Goal: Task Accomplishment & Management: Use online tool/utility

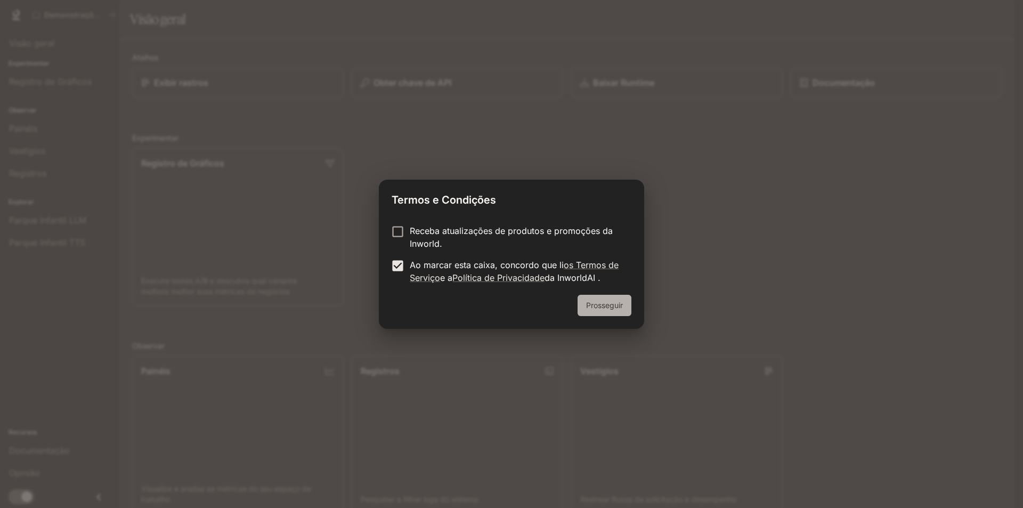
click at [598, 306] on font "Prosseguir" at bounding box center [604, 304] width 37 height 9
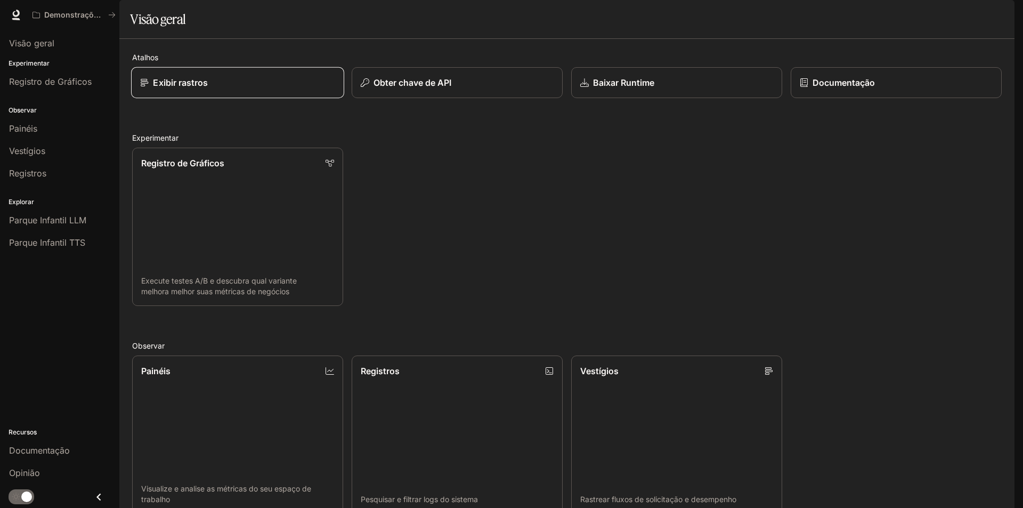
click at [205, 88] on font "Exibir rastros" at bounding box center [180, 82] width 55 height 11
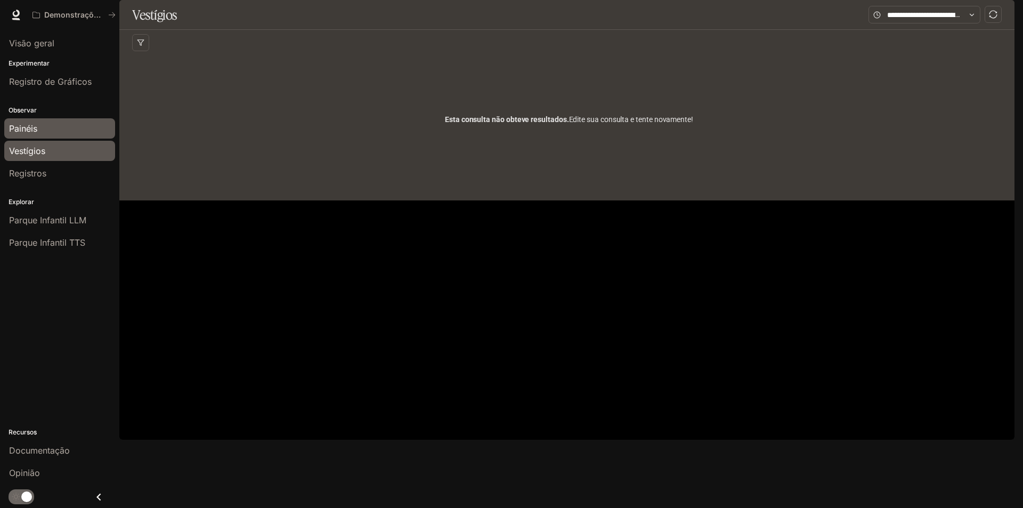
click at [35, 121] on link "Painéis" at bounding box center [59, 128] width 111 height 20
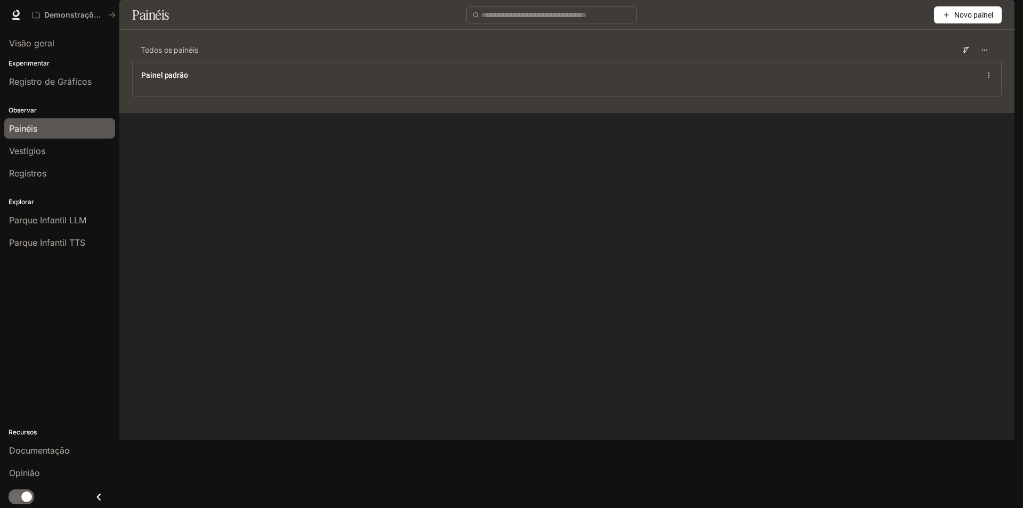
click at [964, 19] on font "Novo painel" at bounding box center [973, 15] width 39 height 9
click at [940, 68] on font "Criar painel" at bounding box center [933, 67] width 37 height 9
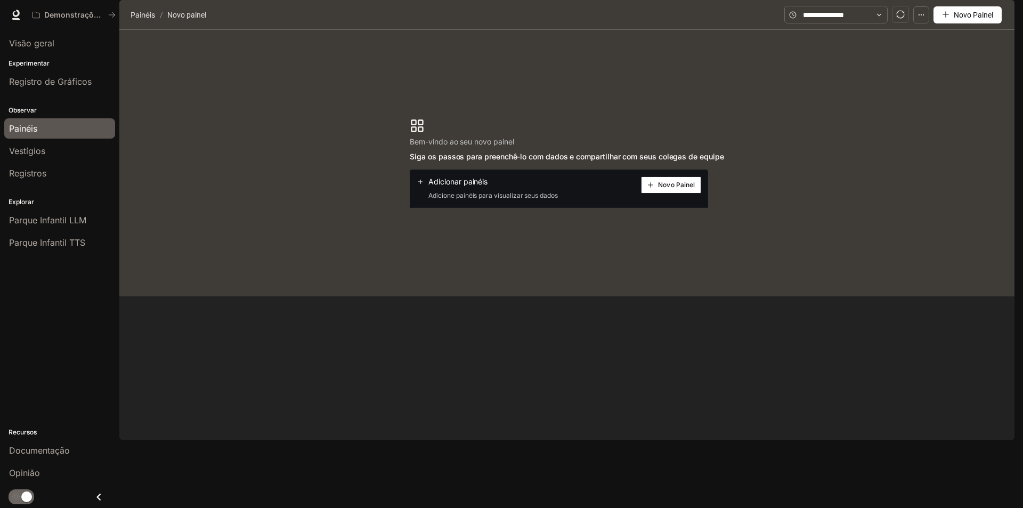
click at [660, 189] on font "Novo Painel" at bounding box center [676, 185] width 37 height 8
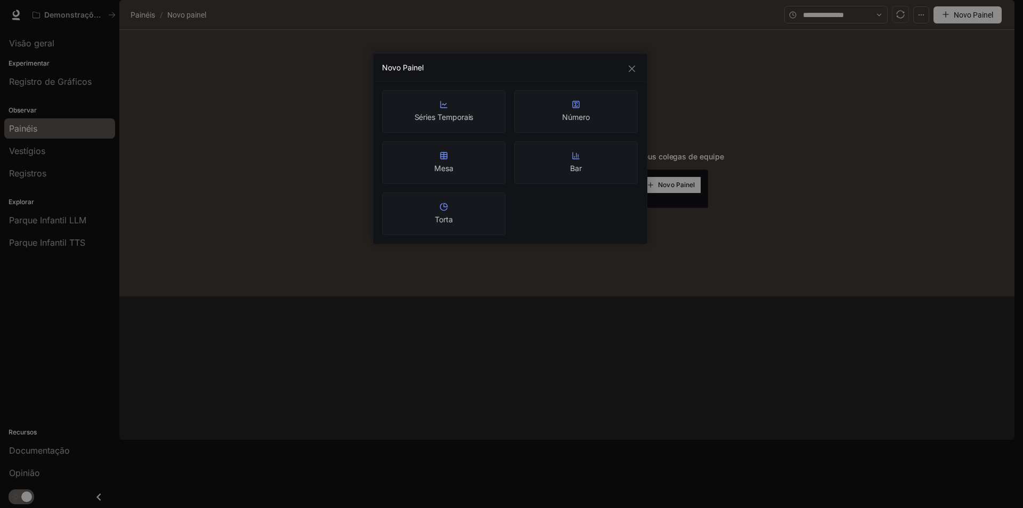
click at [487, 172] on div "Mesa" at bounding box center [444, 162] width 124 height 43
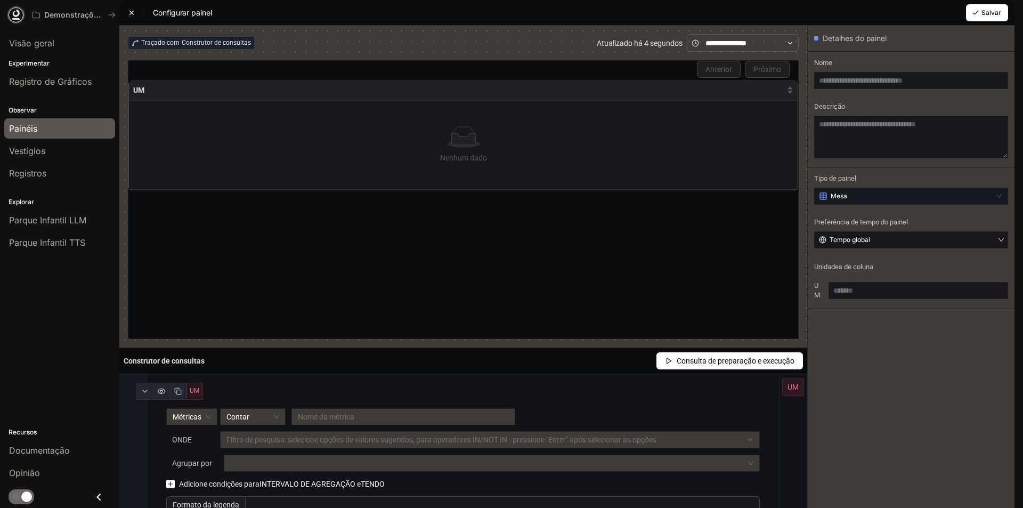
click at [17, 22] on link at bounding box center [16, 14] width 15 height 15
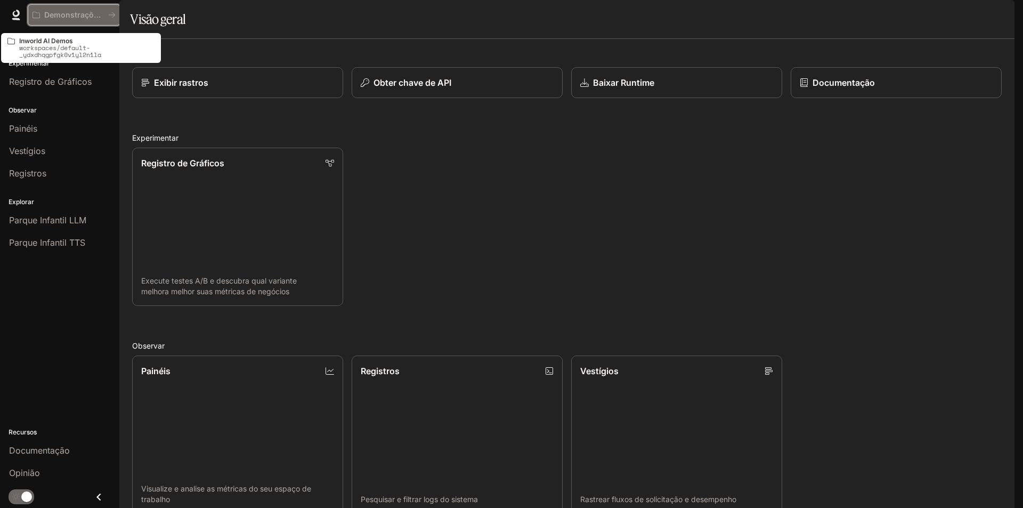
click at [70, 12] on font "Demonstrações de IA no mundo" at bounding box center [103, 14] width 119 height 9
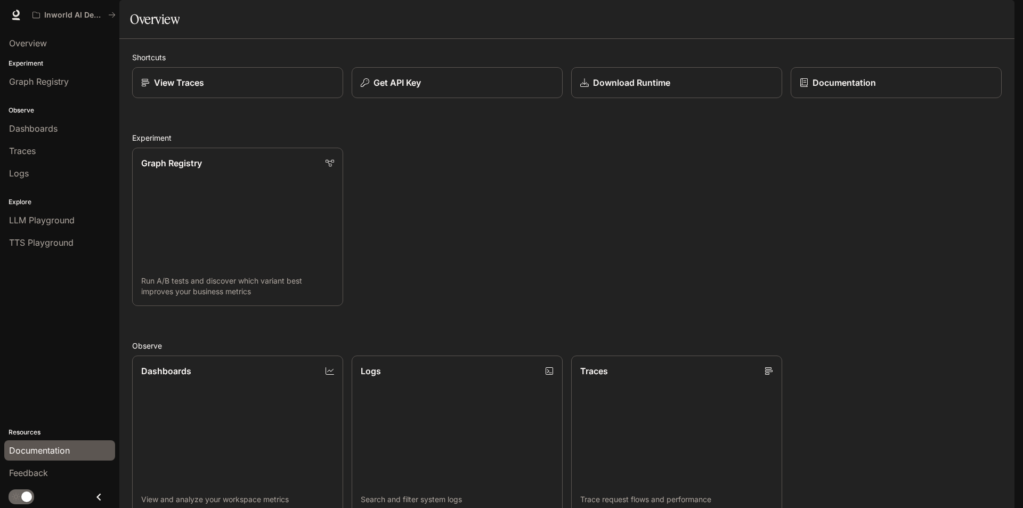
click at [52, 456] on span "Documentation" at bounding box center [39, 450] width 61 height 13
